Goal: Task Accomplishment & Management: Use online tool/utility

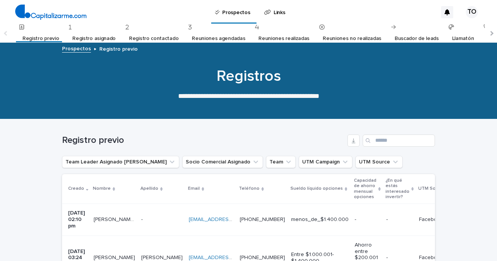
scroll to position [110, 0]
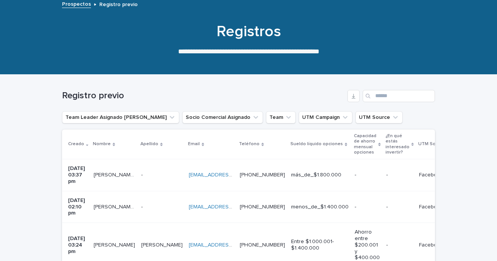
scroll to position [74, 0]
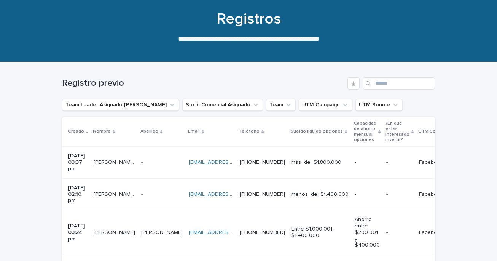
click at [288, 156] on td "+56965876901 +56965876901" at bounding box center [262, 162] width 51 height 32
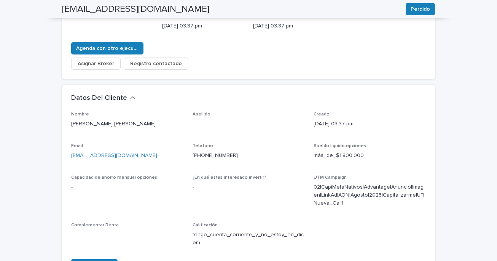
scroll to position [156, 0]
click at [102, 59] on span "Asignar Broker" at bounding box center [96, 63] width 37 height 8
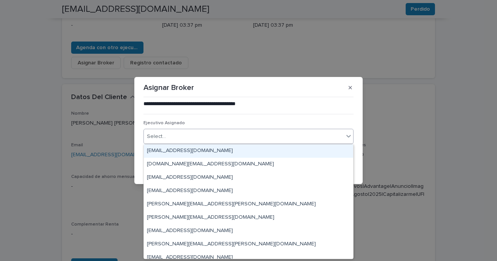
click at [348, 139] on icon at bounding box center [349, 136] width 8 height 8
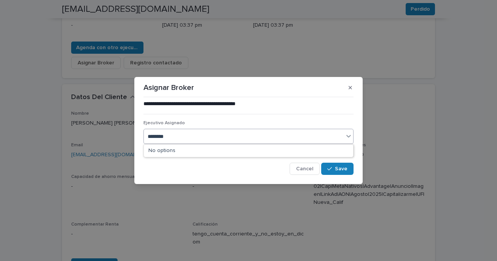
type input "*********"
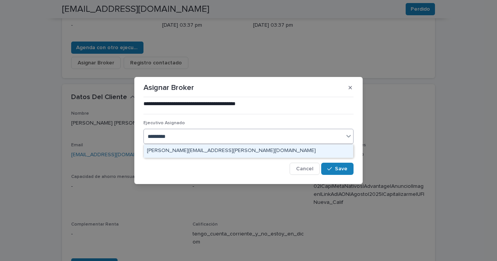
click at [251, 154] on div "tomas.vicuna@capitalizarme.com" at bounding box center [248, 150] width 209 height 13
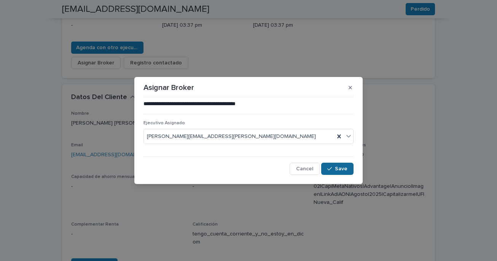
click at [339, 169] on span "Save" at bounding box center [341, 168] width 13 height 5
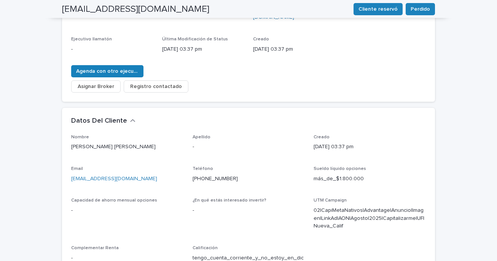
scroll to position [0, 0]
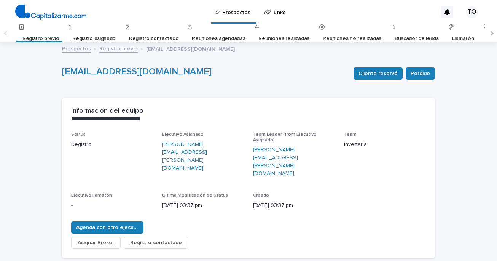
click at [47, 38] on link "Registro previo" at bounding box center [40, 39] width 37 height 18
